Goal: Information Seeking & Learning: Check status

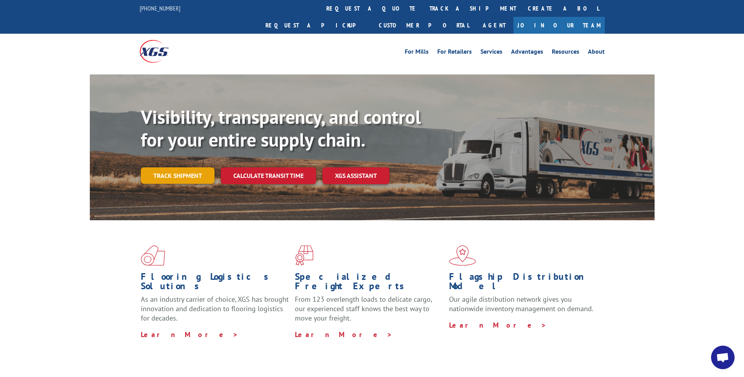
click at [179, 168] on link "Track shipment" at bounding box center [178, 176] width 74 height 16
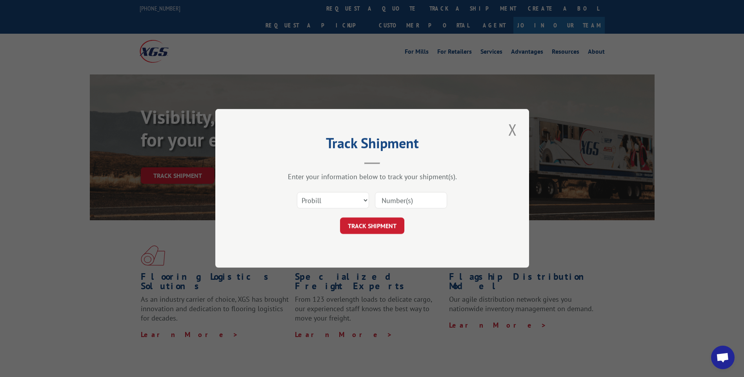
click at [408, 205] on input at bounding box center [411, 201] width 72 height 16
type input "17506268"
click button "TRACK SHIPMENT" at bounding box center [372, 226] width 64 height 16
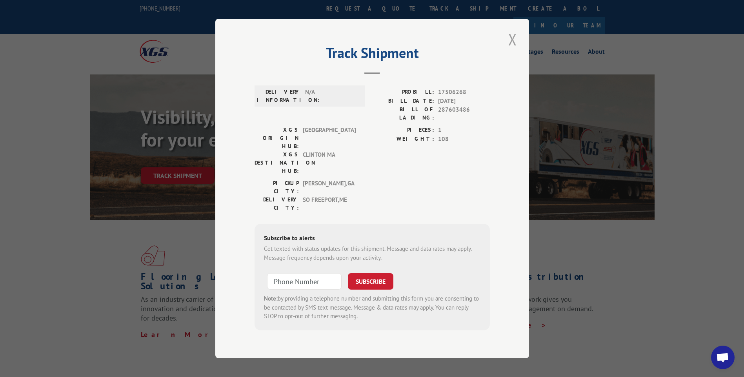
click at [510, 50] on button "Close modal" at bounding box center [512, 40] width 13 height 22
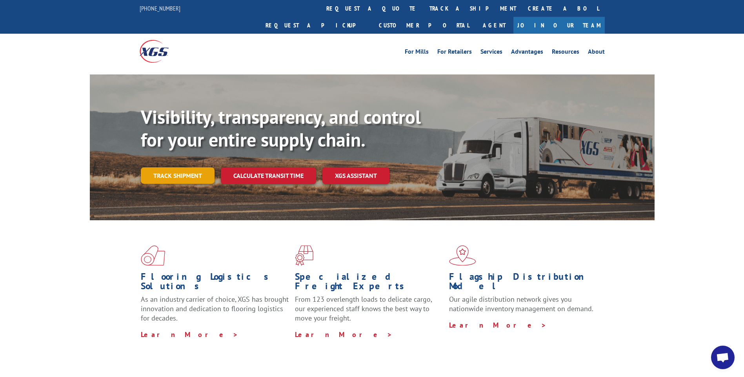
click at [173, 168] on link "Track shipment" at bounding box center [178, 176] width 74 height 16
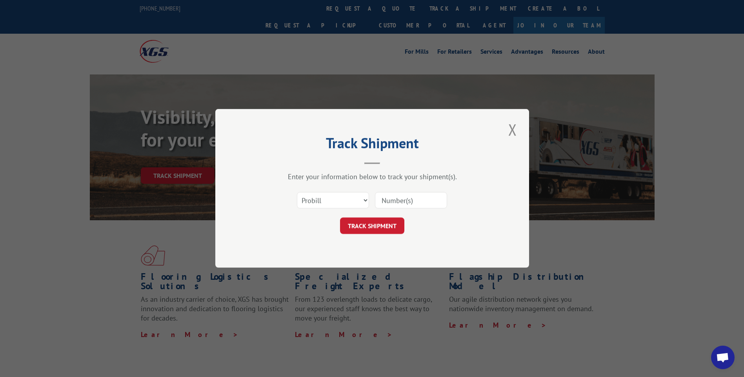
click at [406, 204] on input at bounding box center [411, 201] width 72 height 16
type input "17507146"
click button "TRACK SHIPMENT" at bounding box center [372, 226] width 64 height 16
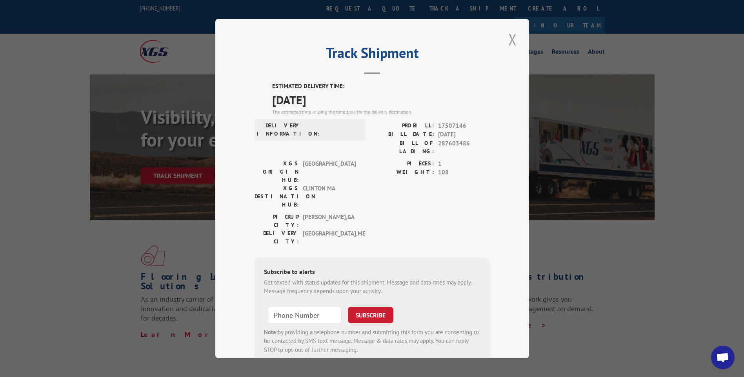
click at [512, 40] on button "Close modal" at bounding box center [512, 40] width 13 height 22
